Goal: Navigation & Orientation: Find specific page/section

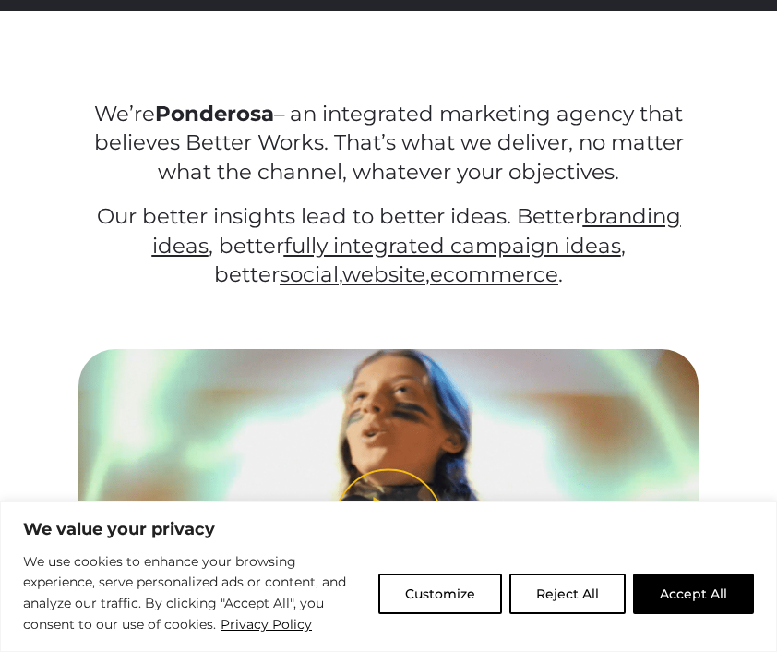
drag, startPoint x: 670, startPoint y: 595, endPoint x: 699, endPoint y: 511, distance: 88.8
click at [671, 595] on button "Accept All" at bounding box center [693, 593] width 121 height 41
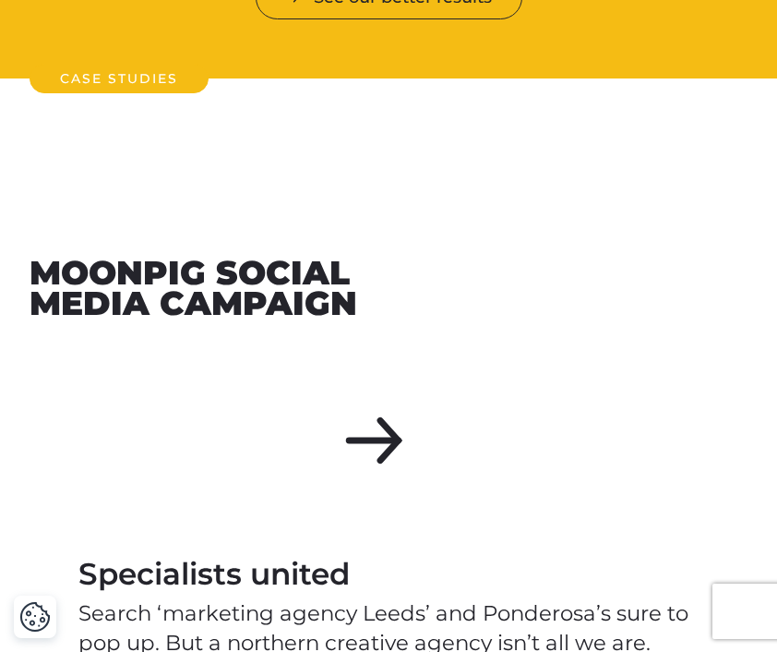
scroll to position [1420, 0]
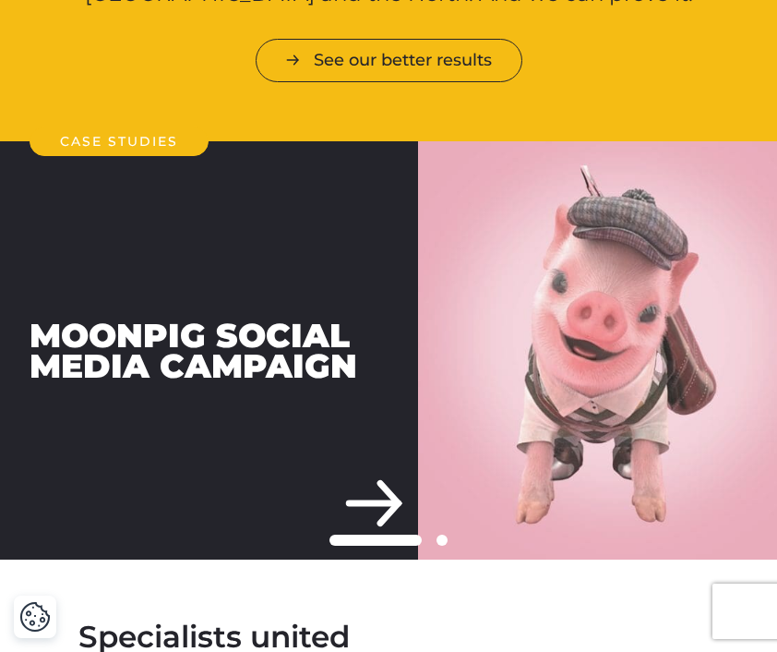
click at [431, 494] on img at bounding box center [597, 350] width 359 height 418
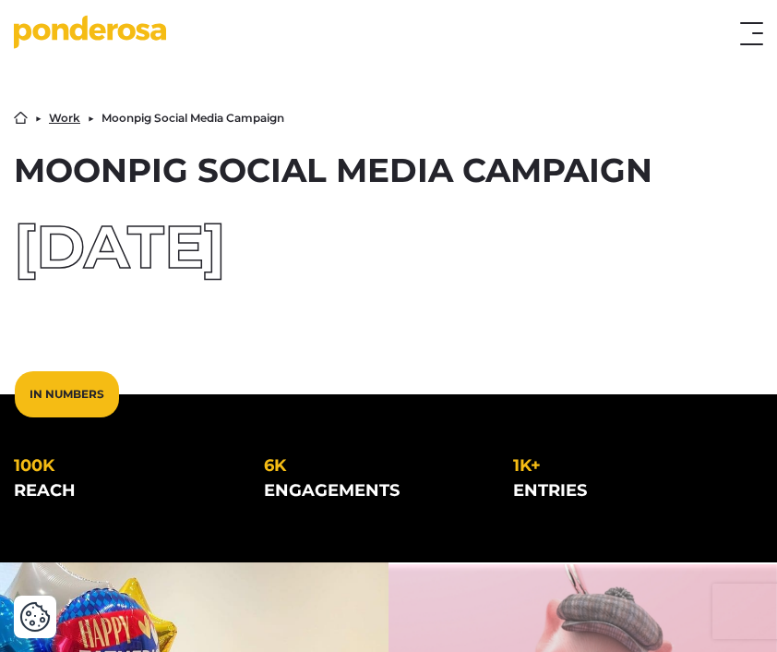
click at [59, 113] on link "Work" at bounding box center [64, 118] width 31 height 11
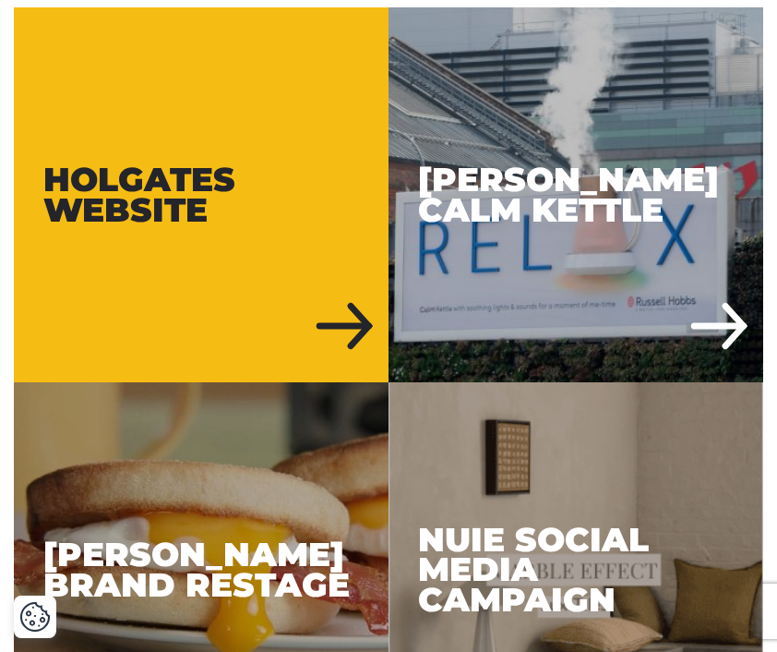
scroll to position [637, 0]
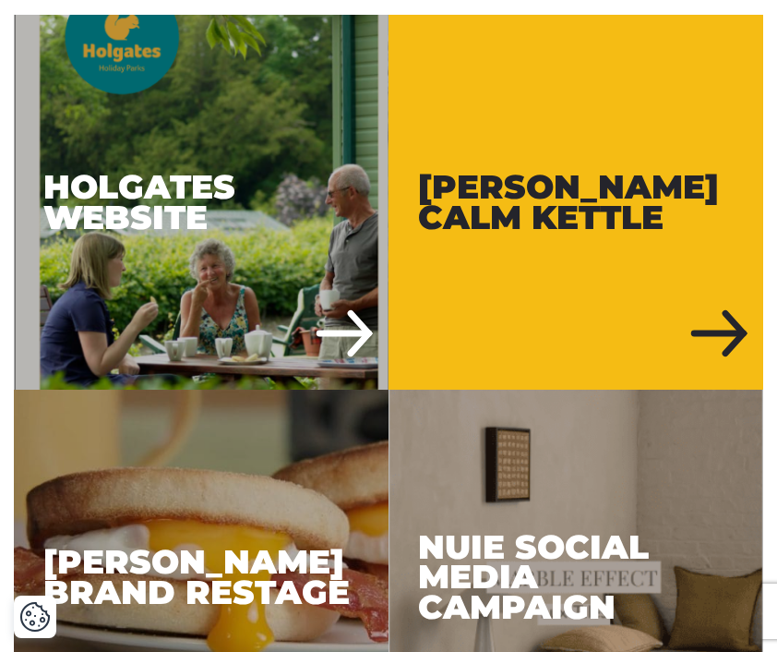
click at [616, 244] on div "Russell Hobbs Calm Kettle" at bounding box center [576, 202] width 375 height 375
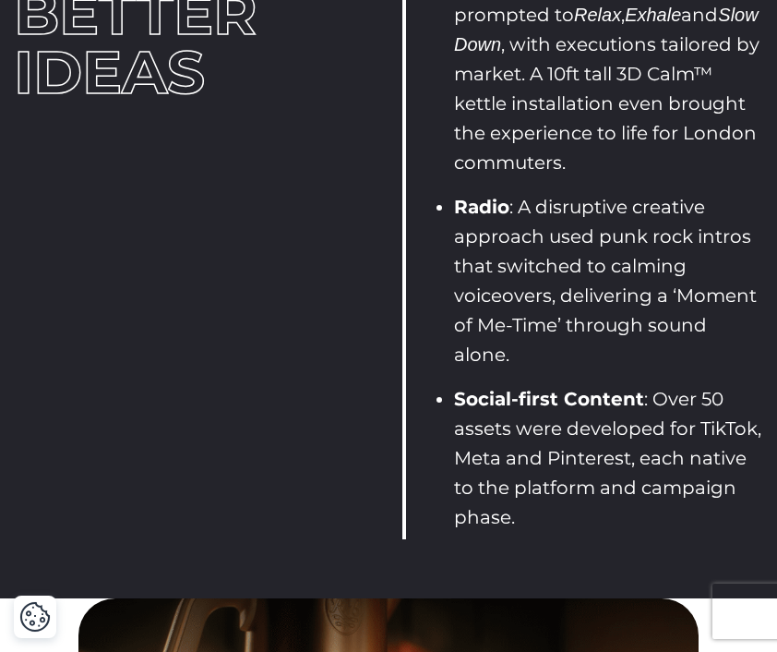
scroll to position [2659, 0]
